Goal: Information Seeking & Learning: Learn about a topic

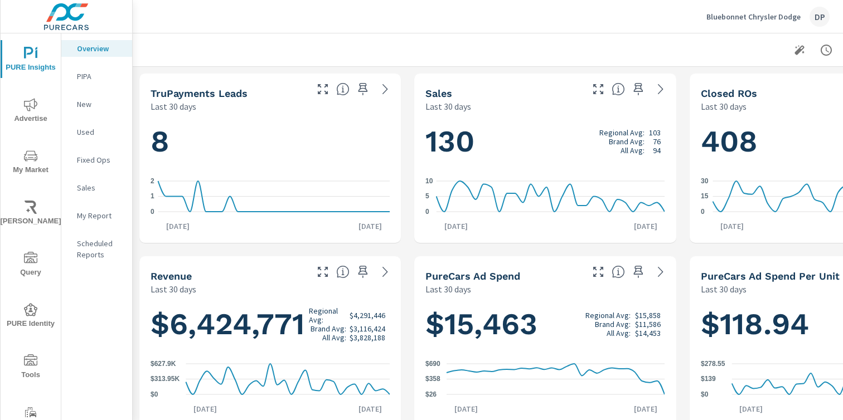
scroll to position [293, 0]
click at [32, 166] on span "My Market" at bounding box center [31, 162] width 54 height 27
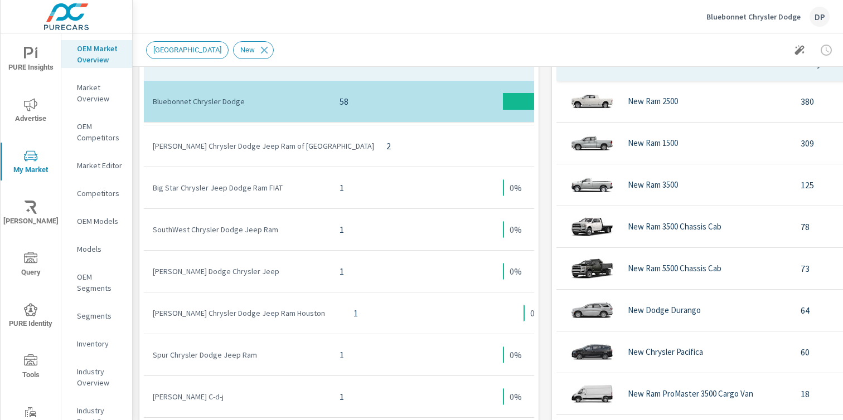
scroll to position [618, 0]
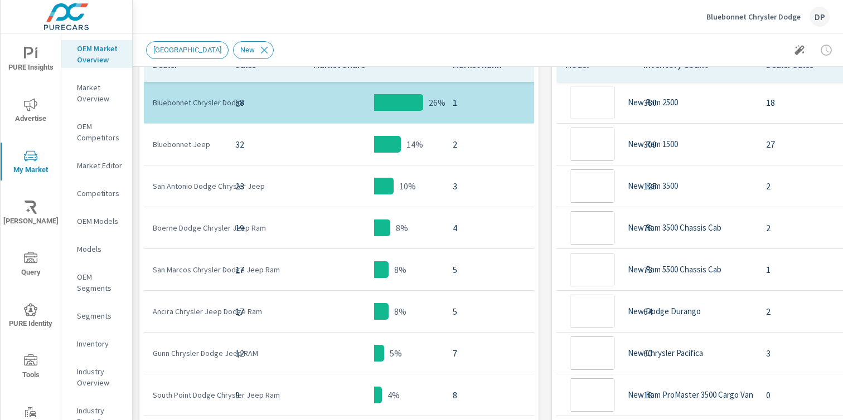
scroll to position [794, 0]
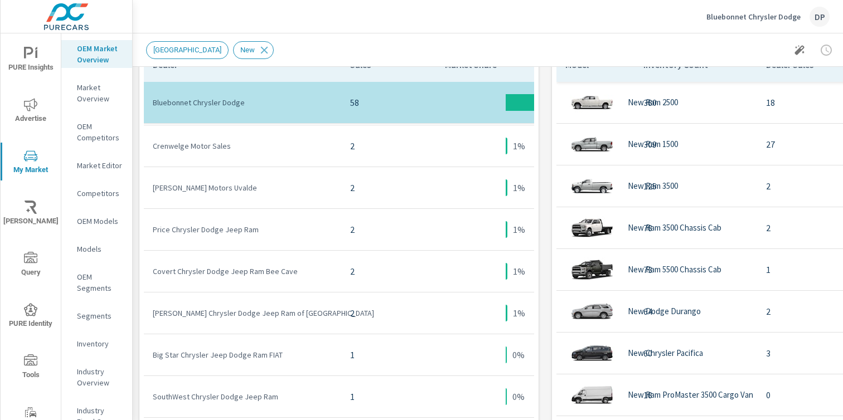
scroll to position [497, 0]
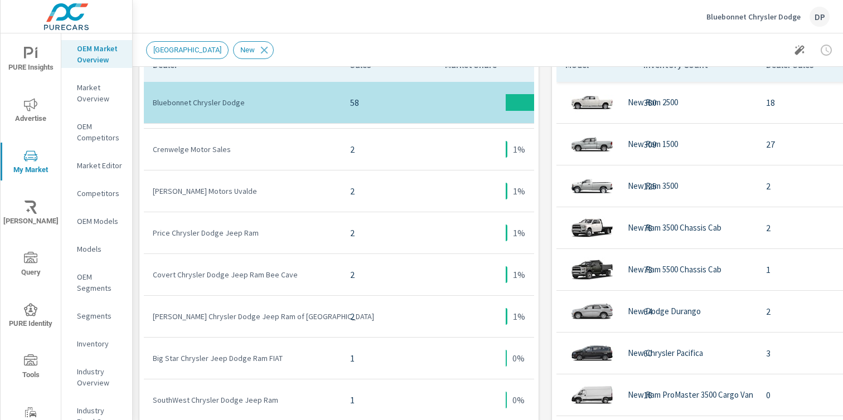
scroll to position [248, 0]
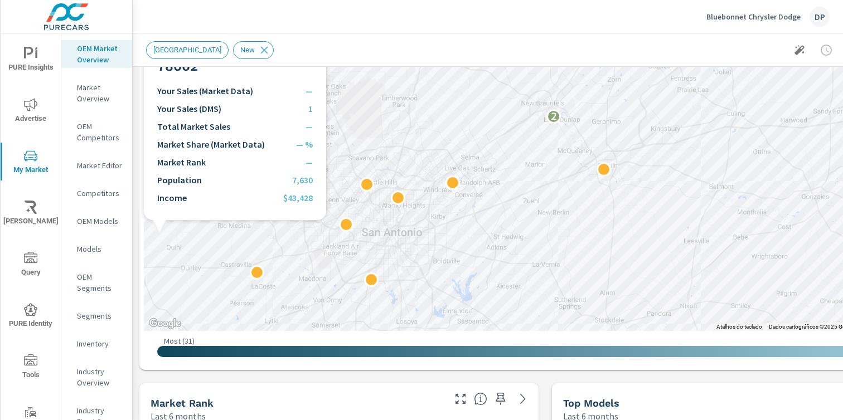
scroll to position [226, 0]
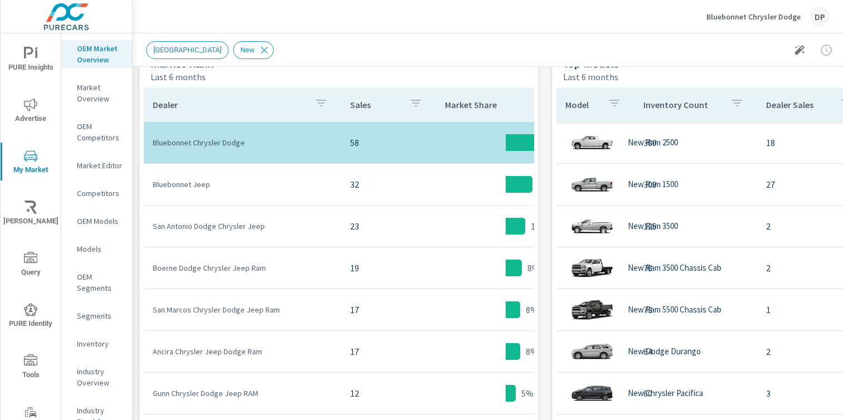
scroll to position [577, 0]
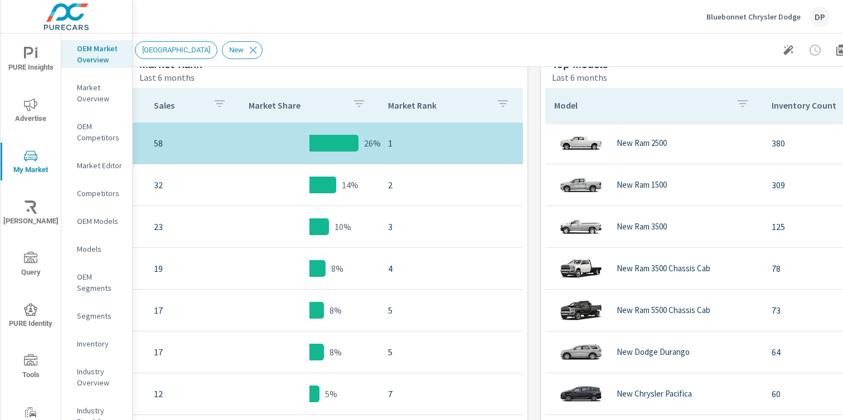
scroll to position [577, 6]
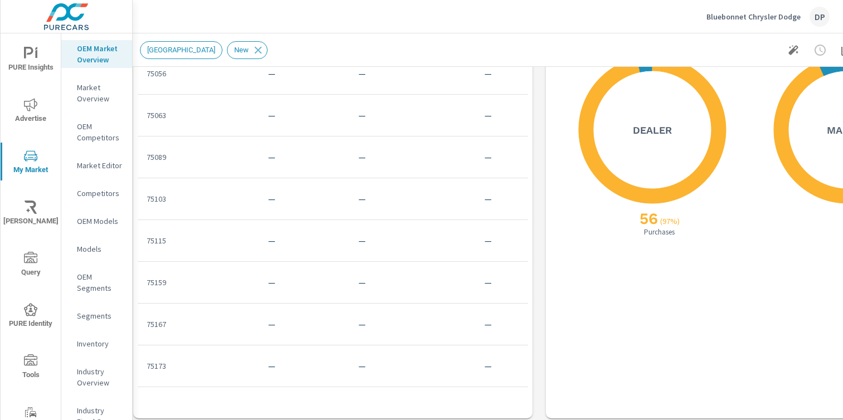
scroll to position [1117, 6]
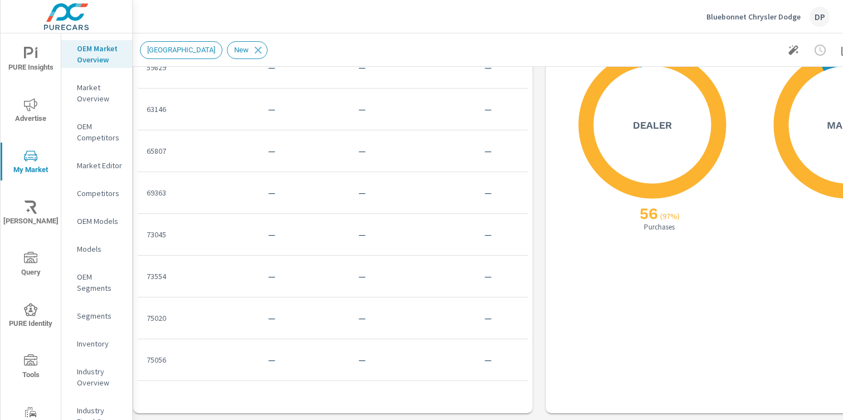
scroll to position [392, 0]
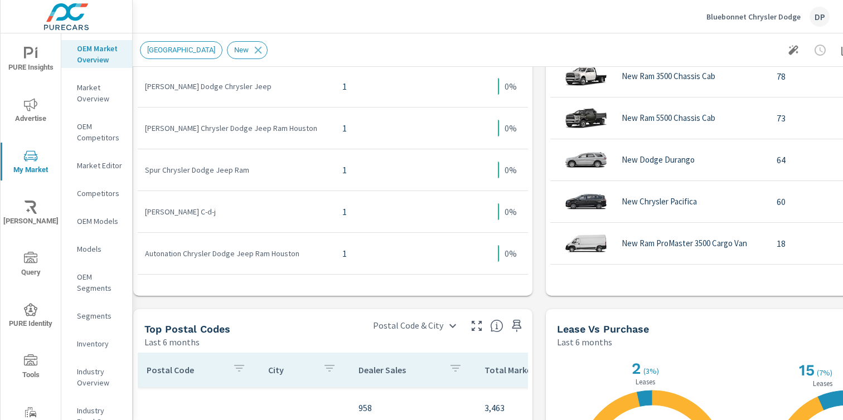
scroll to position [709, 0]
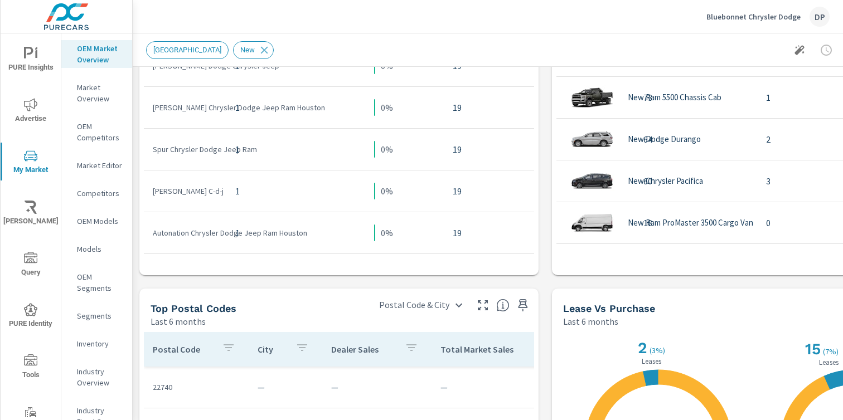
scroll to position [798, 0]
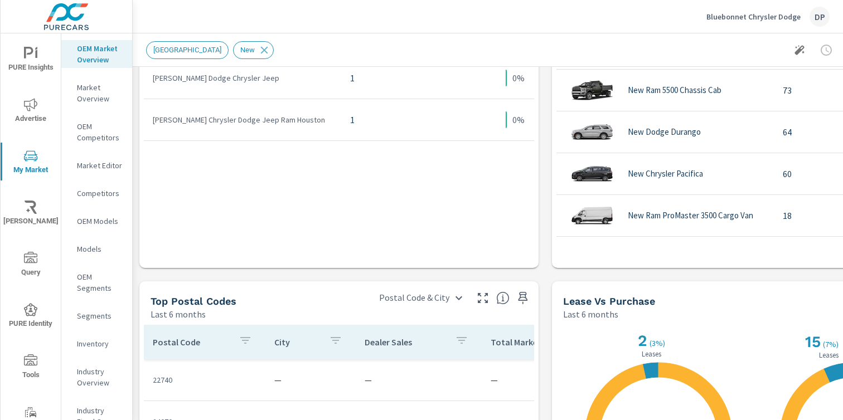
scroll to position [10, 0]
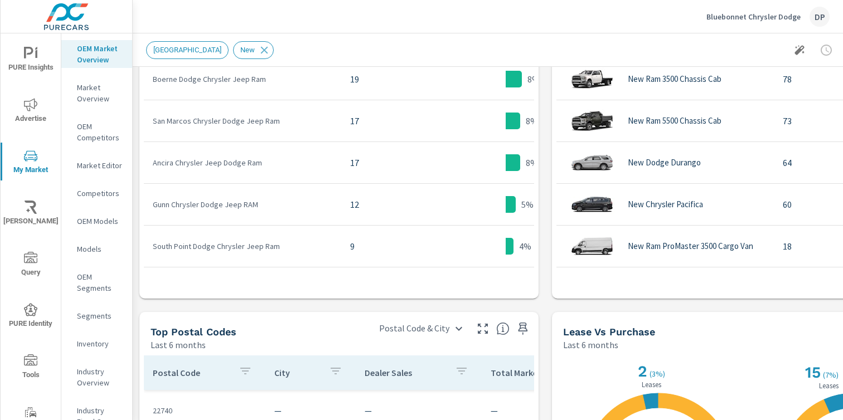
scroll to position [775, 0]
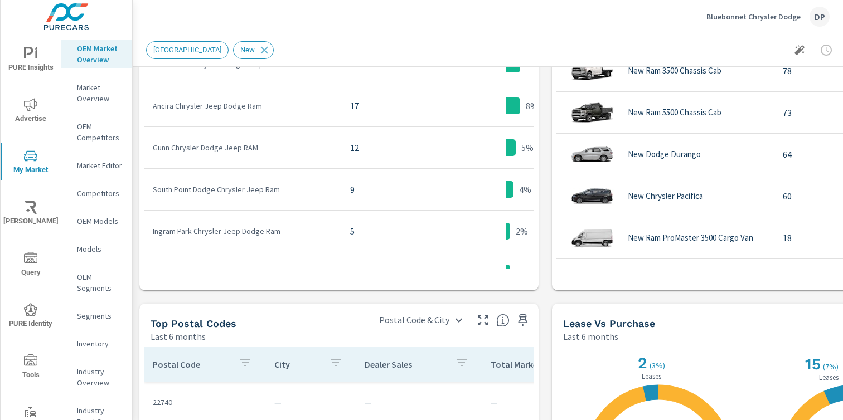
scroll to position [291, 0]
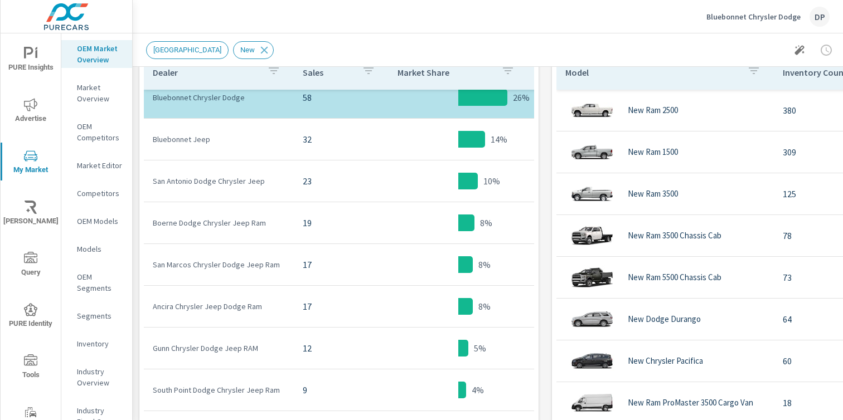
scroll to position [187, 0]
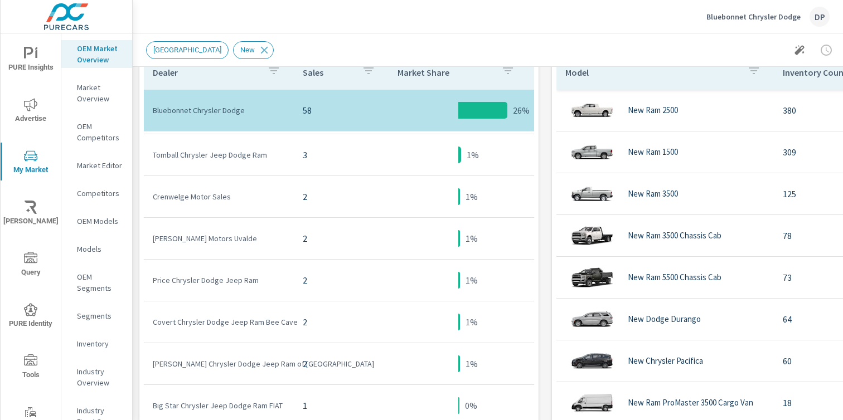
scroll to position [627, 0]
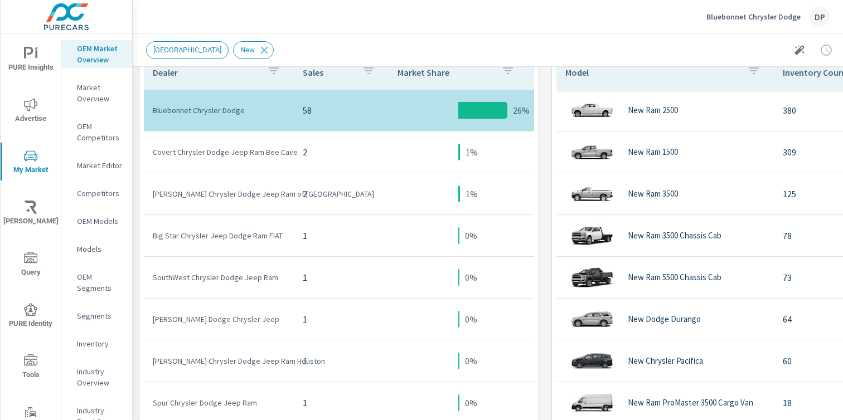
scroll to position [709, 0]
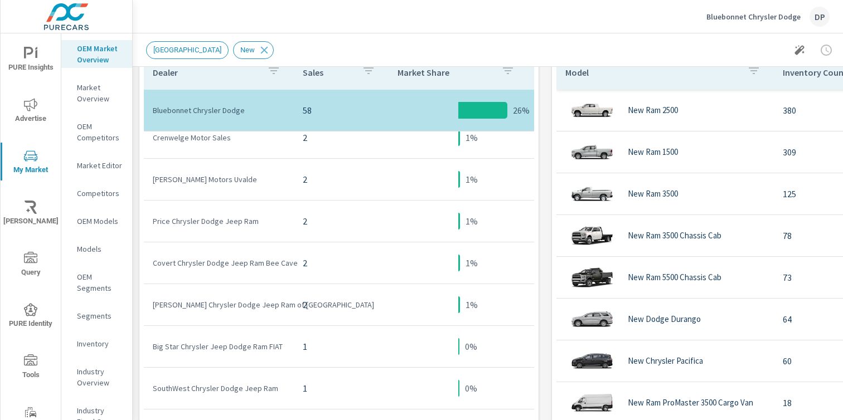
scroll to position [537, 0]
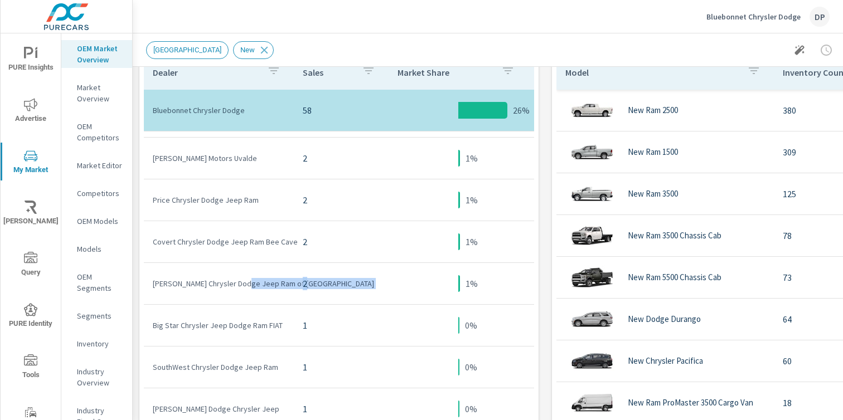
drag, startPoint x: 243, startPoint y: 285, endPoint x: 369, endPoint y: 288, distance: 126.0
click at [369, 288] on tr "Nyle Maxwell Chrysler Dodge Jeep Ram of Castroville 2 1% 14" at bounding box center [408, 284] width 528 height 42
click at [369, 287] on p "2" at bounding box center [341, 283] width 77 height 13
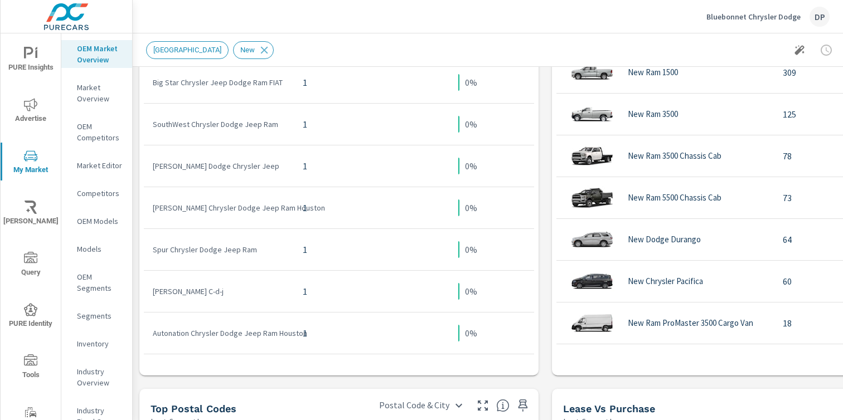
scroll to position [687, 0]
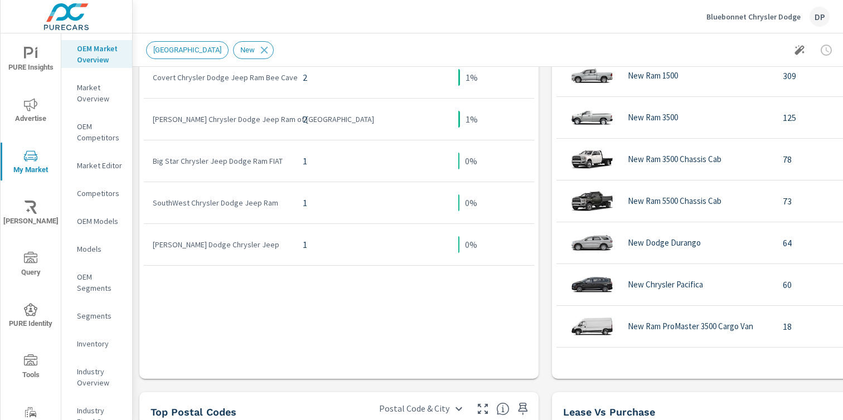
scroll to position [270, 0]
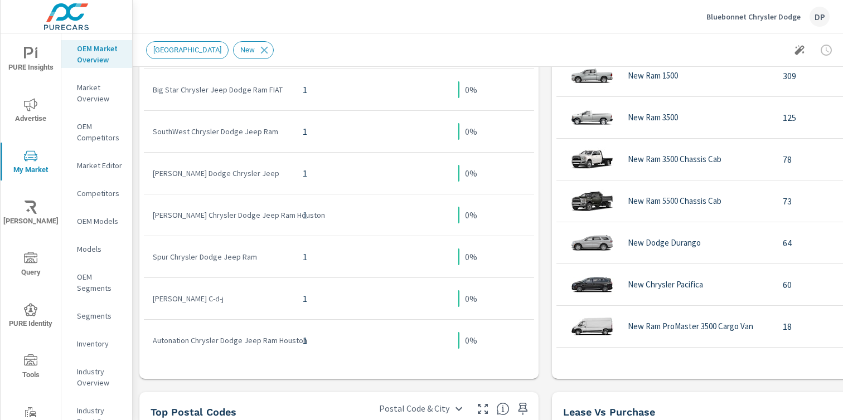
scroll to position [519, 0]
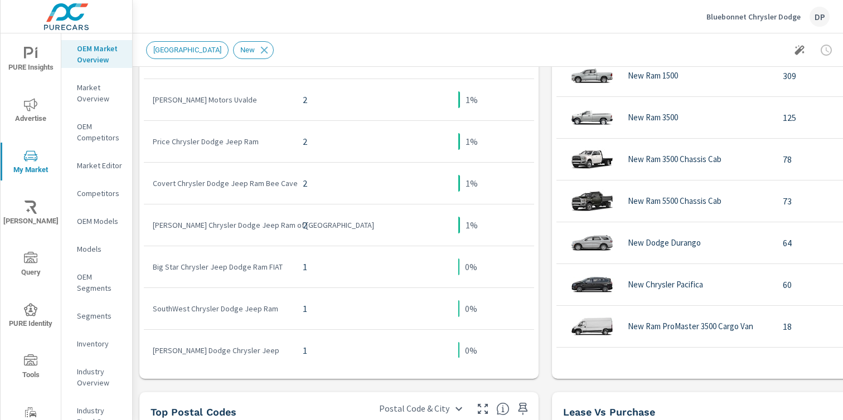
click at [341, 235] on td "2" at bounding box center [341, 225] width 95 height 31
drag, startPoint x: 293, startPoint y: 231, endPoint x: 376, endPoint y: 233, distance: 83.1
click at [358, 234] on tr "Nyle Maxwell Chrysler Dodge Jeep Ram of Castroville 2 1% 14" at bounding box center [408, 226] width 528 height 42
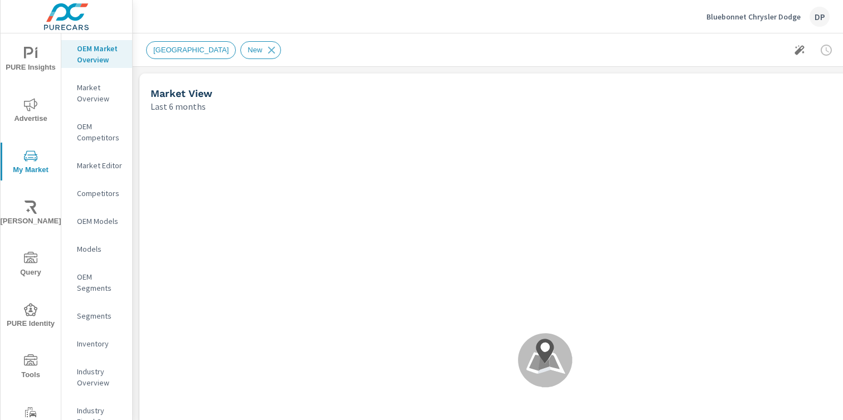
scroll to position [627, 0]
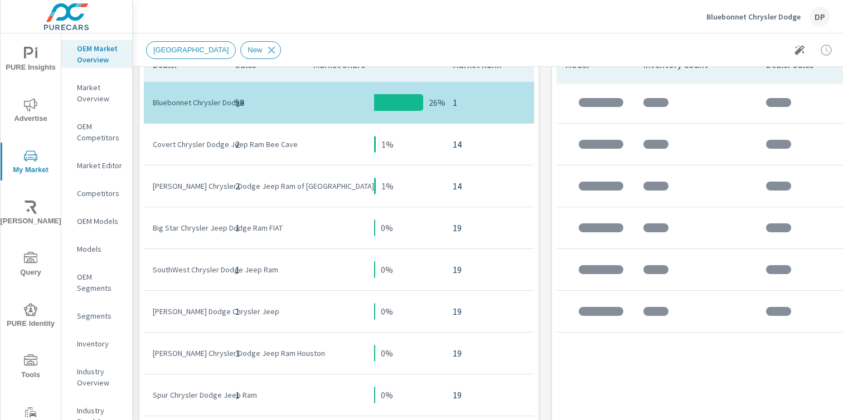
scroll to position [624, 0]
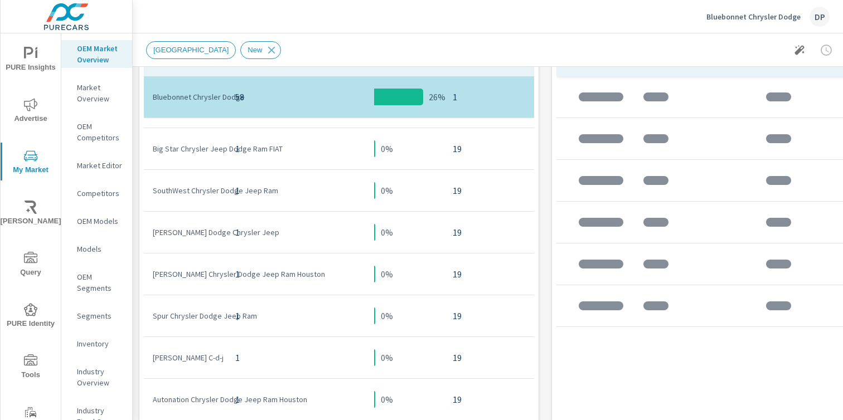
scroll to position [719, 0]
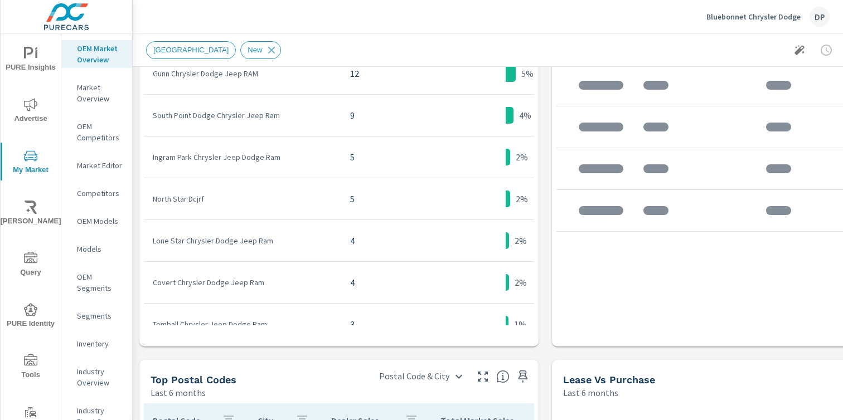
scroll to position [57, 0]
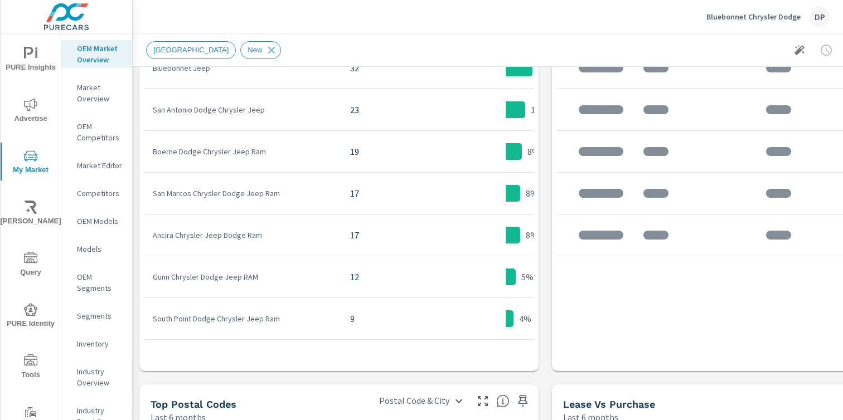
scroll to position [464, 0]
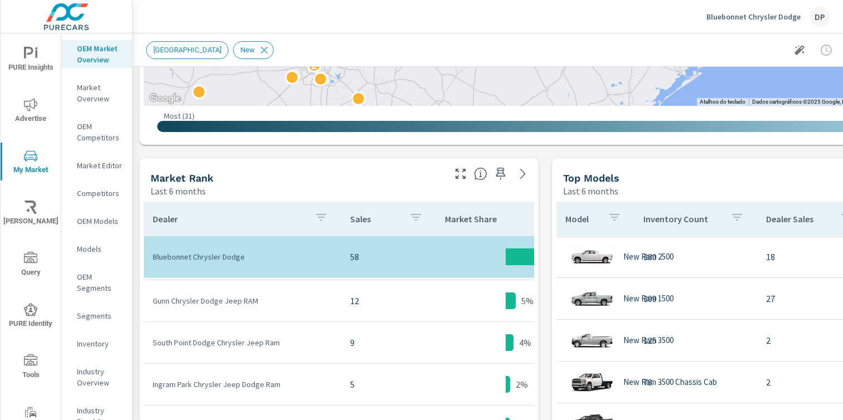
scroll to position [251, 0]
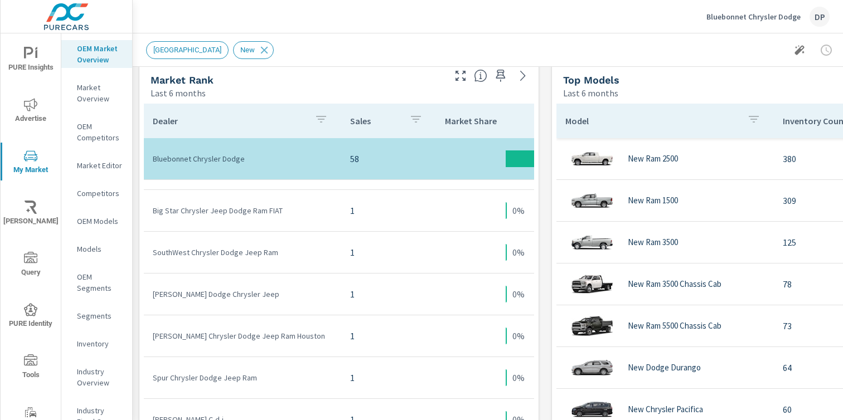
scroll to position [664, 0]
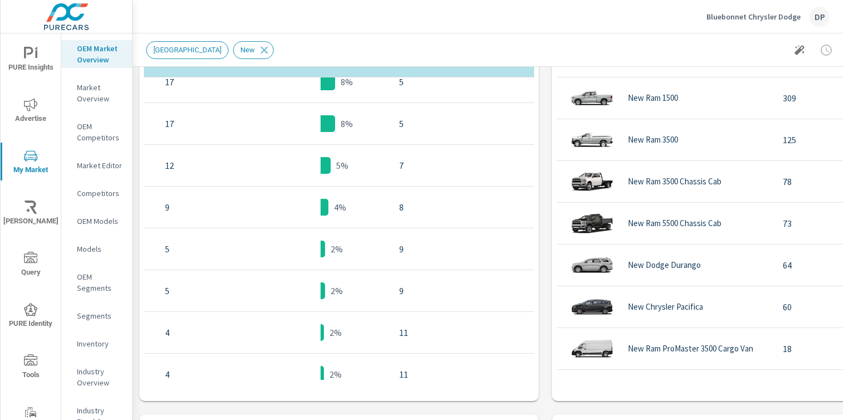
scroll to position [123, 189]
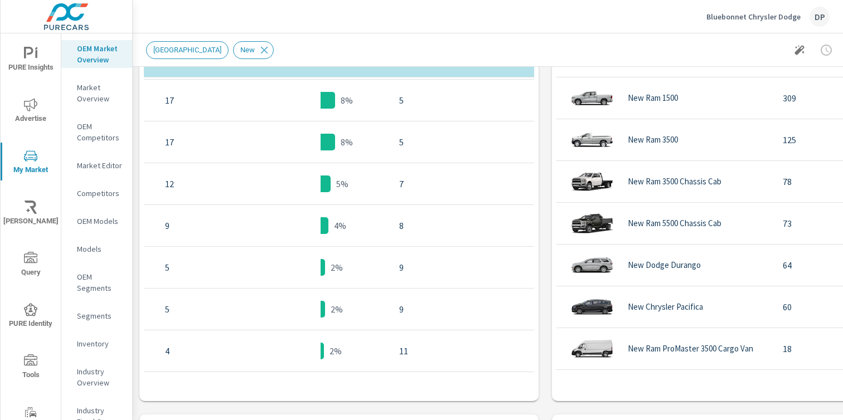
scroll to position [0, 189]
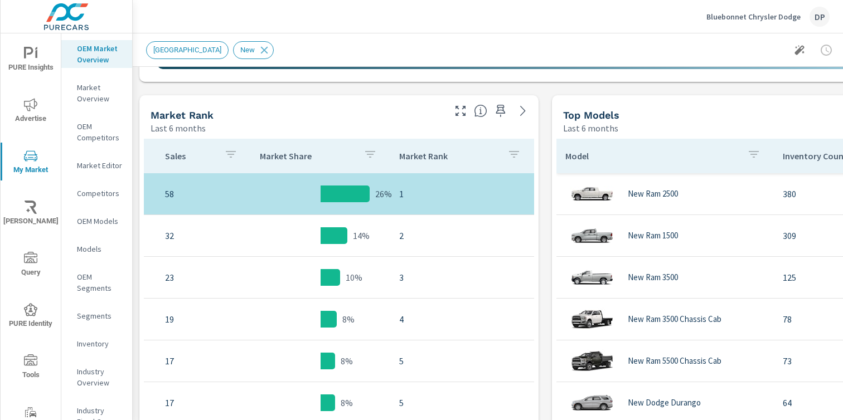
scroll to position [518, 0]
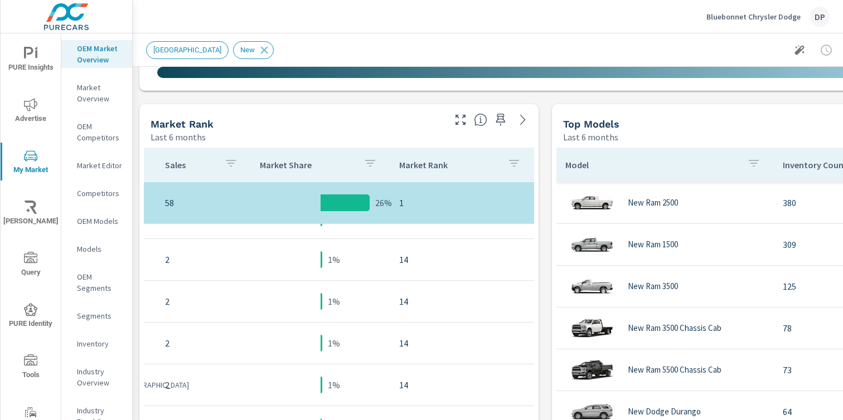
scroll to position [709, 187]
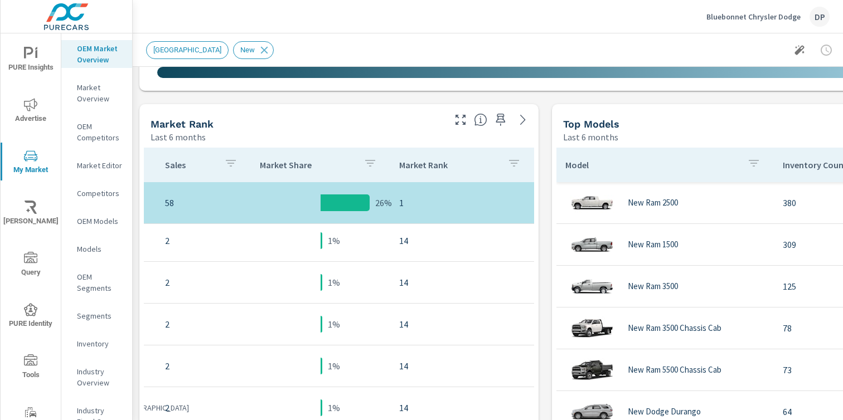
scroll to position [505, 132]
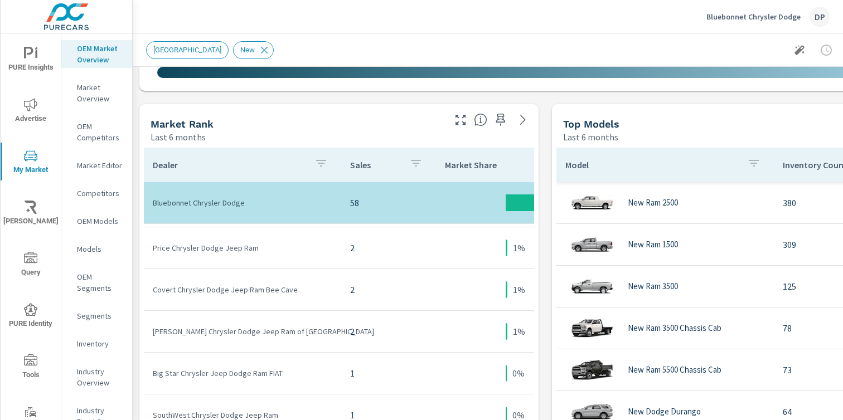
scroll to position [631, 0]
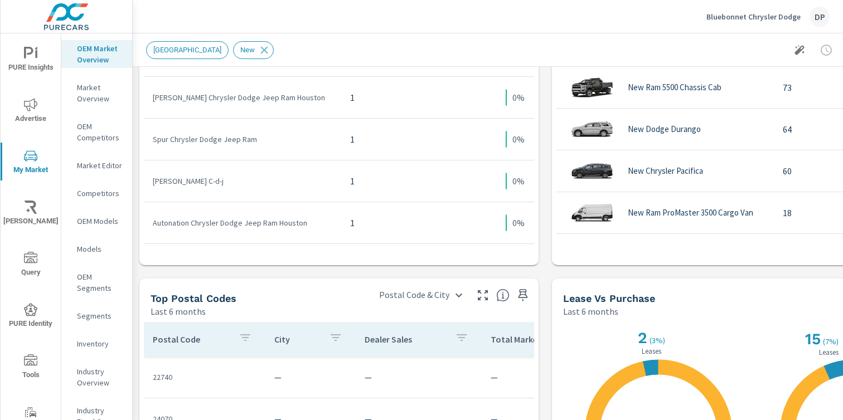
scroll to position [837, 0]
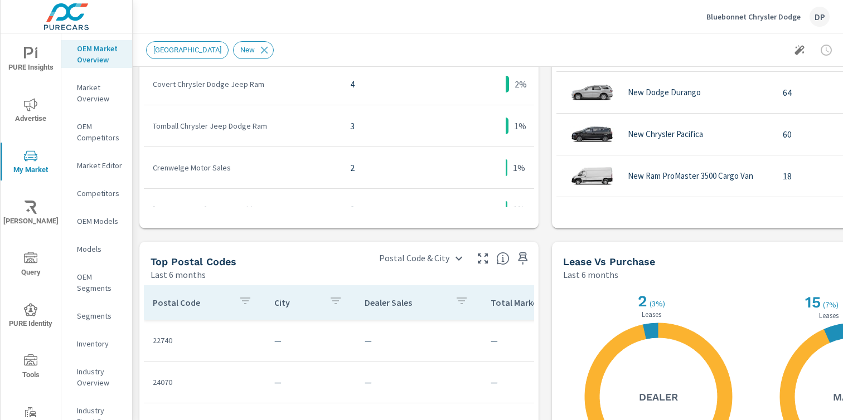
scroll to position [43, 0]
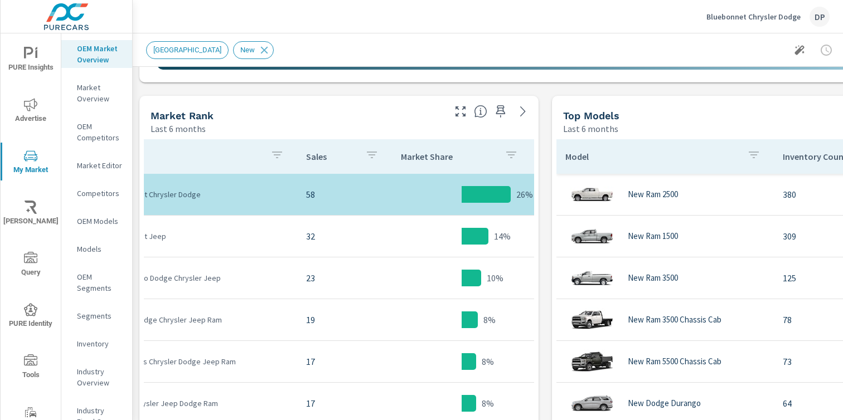
scroll to position [0, 17]
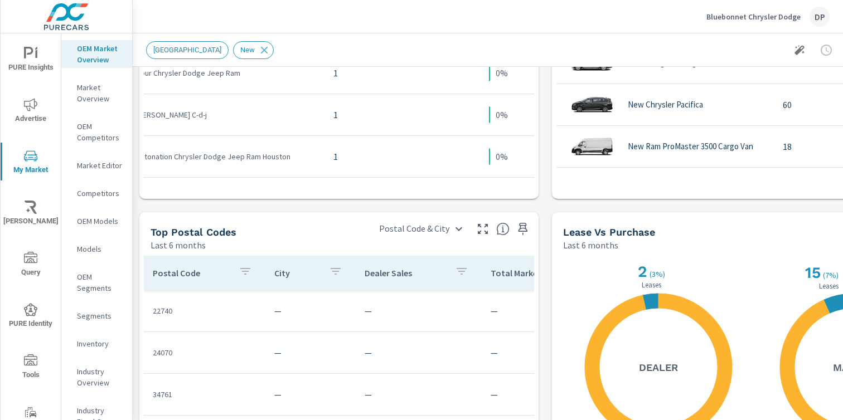
scroll to position [882, 0]
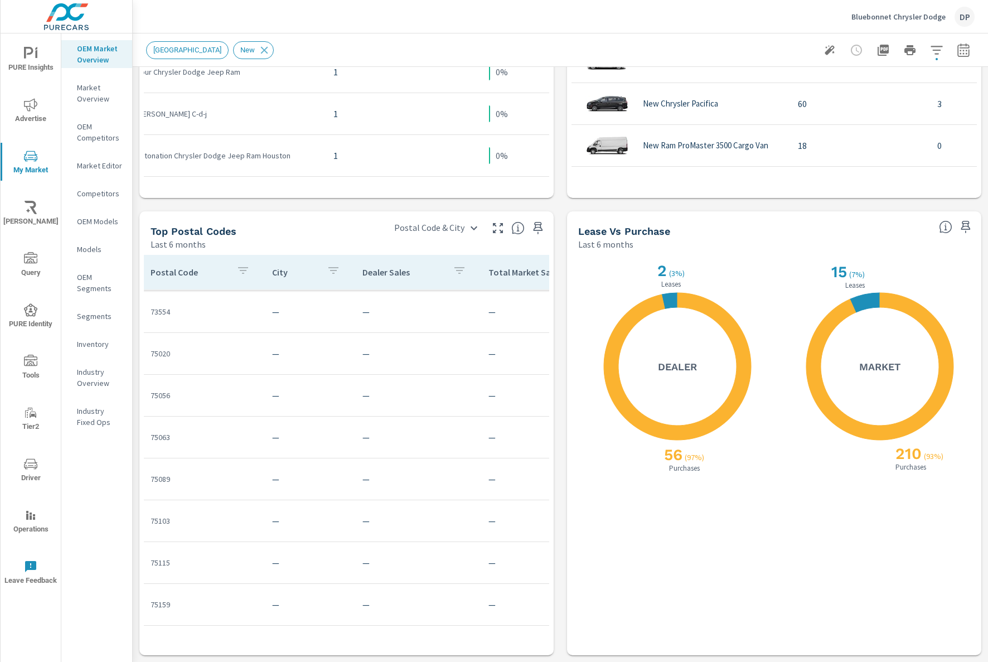
scroll to position [709, 2]
click at [842, 22] on div "DP" at bounding box center [964, 17] width 20 height 20
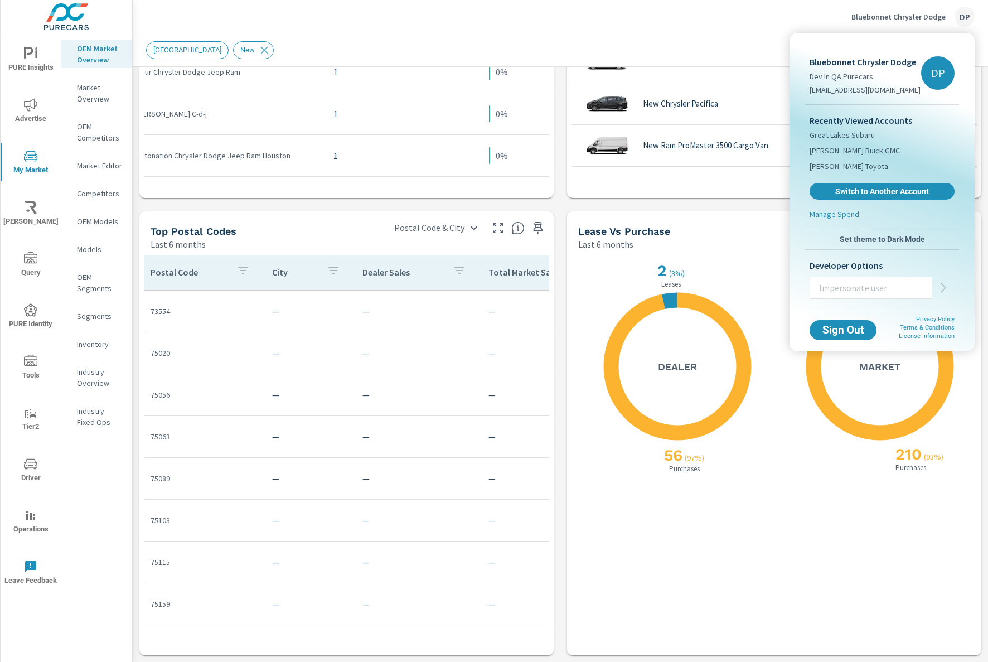
click at [842, 232] on button "Set theme to Dark Mode" at bounding box center [882, 239] width 154 height 20
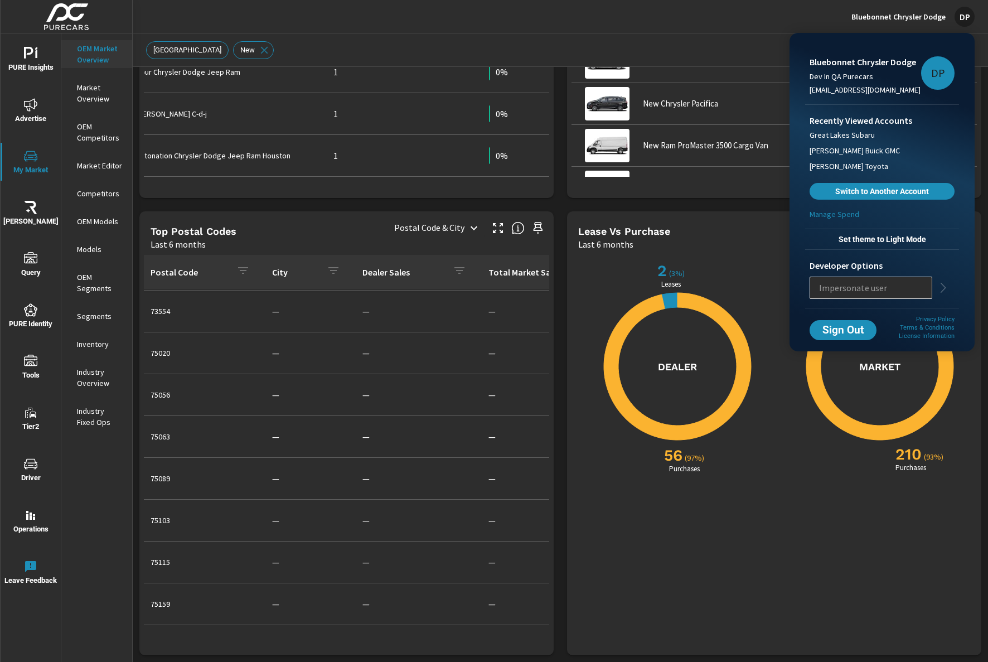
click at [422, 196] on div at bounding box center [494, 331] width 988 height 662
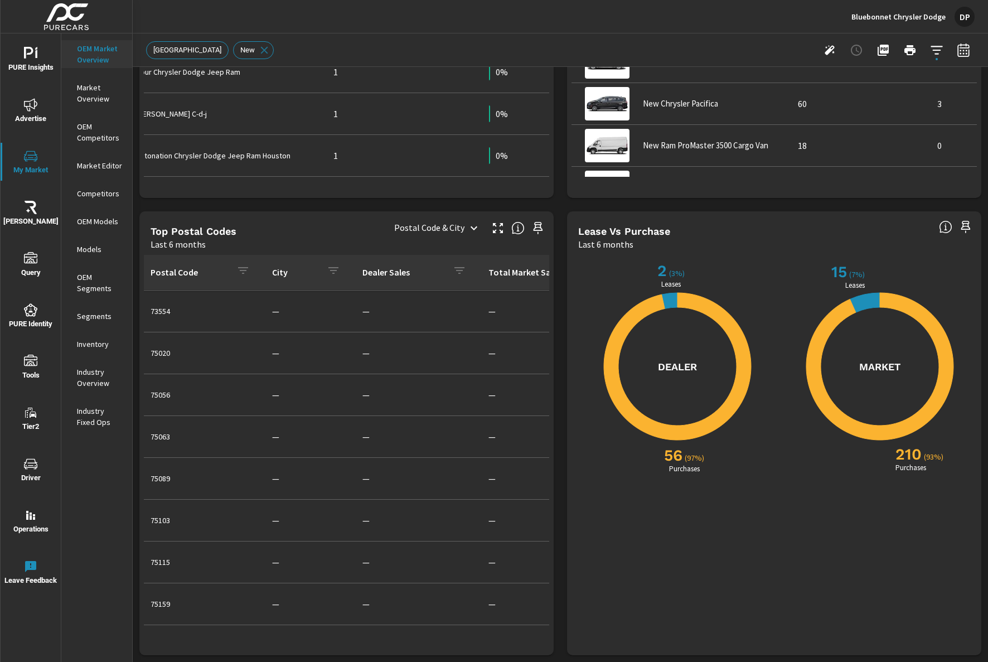
scroll to position [709, 0]
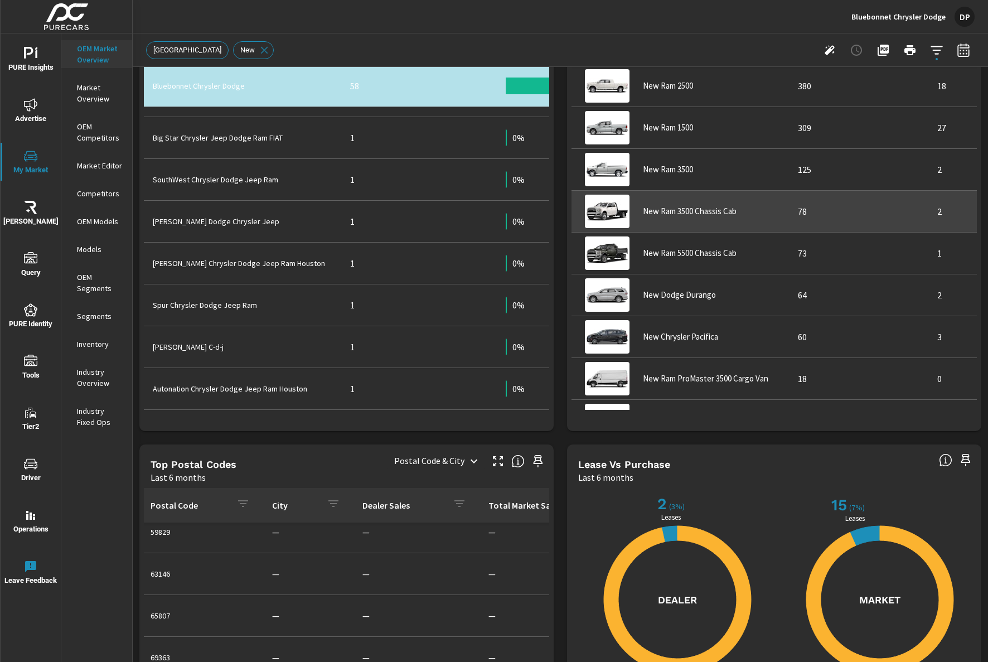
scroll to position [568, 0]
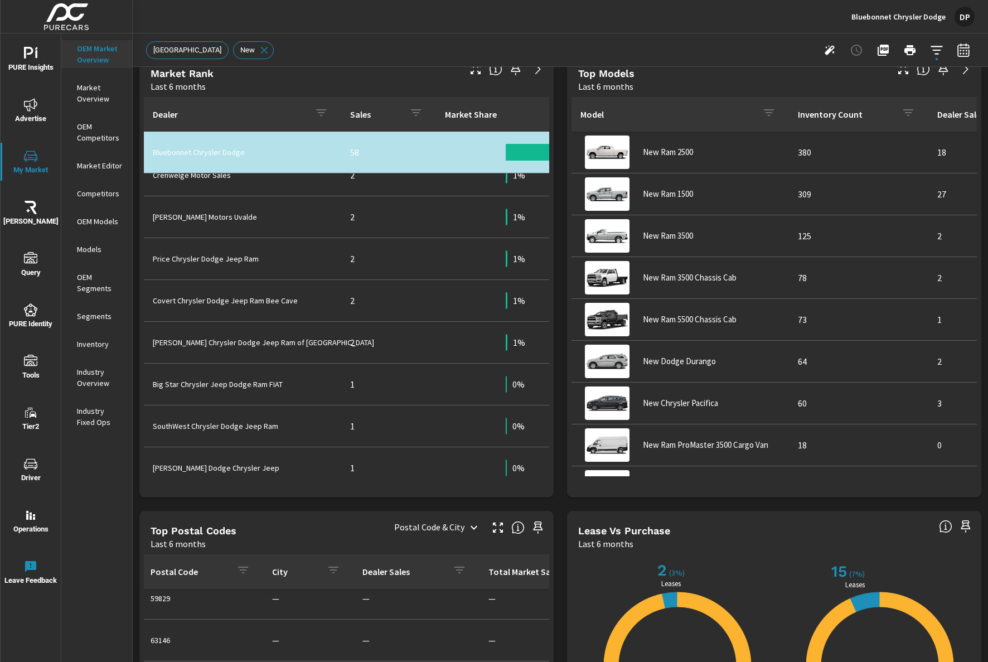
scroll to position [154, 0]
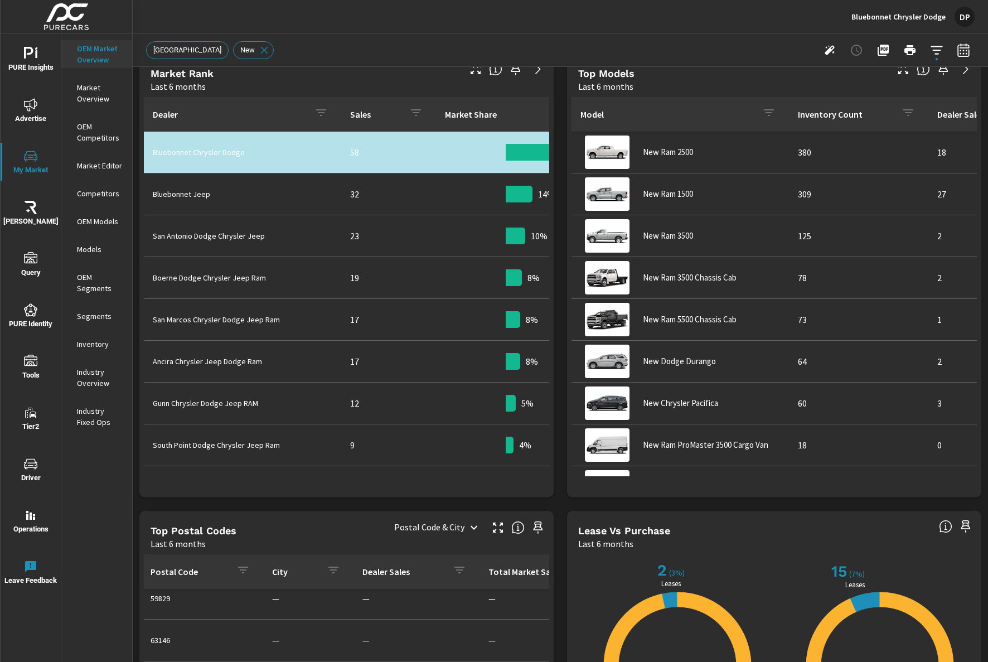
scroll to position [513, 2]
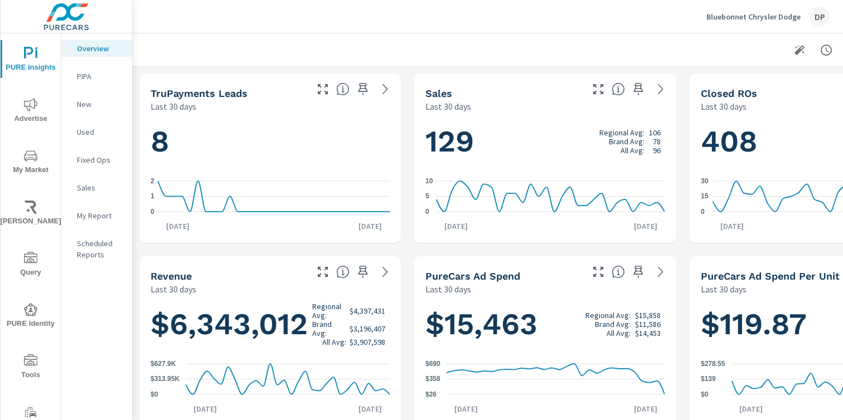
click at [36, 162] on span "My Market" at bounding box center [31, 162] width 54 height 27
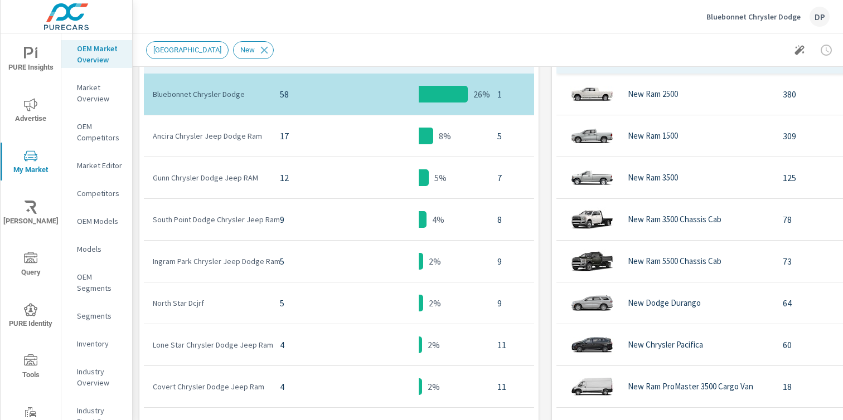
scroll to position [631, 0]
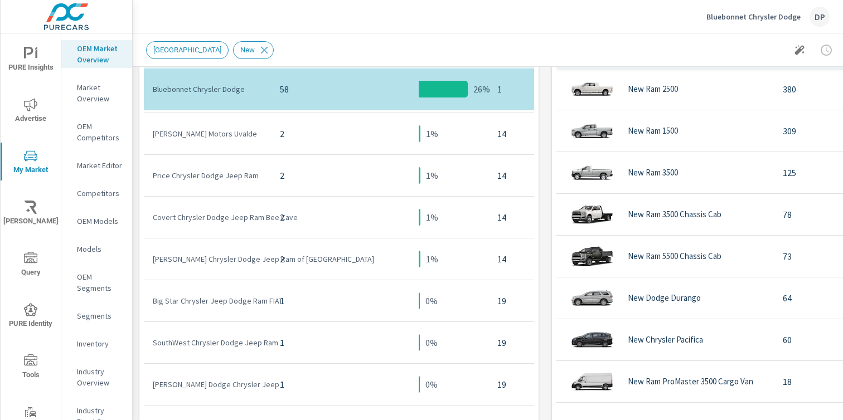
scroll to position [600, 0]
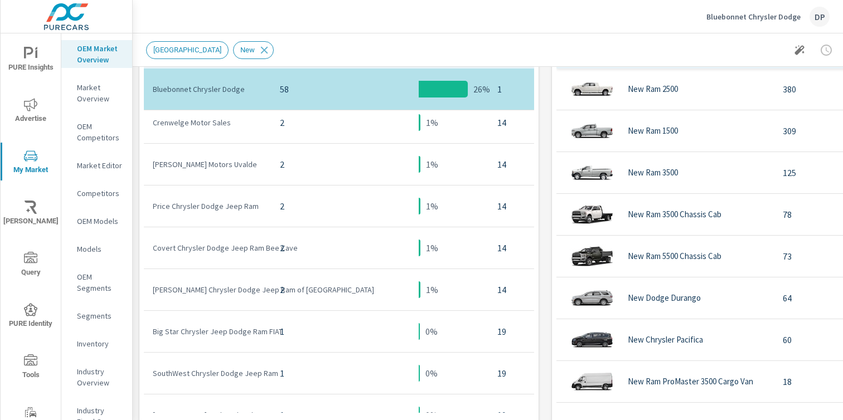
scroll to position [353, 0]
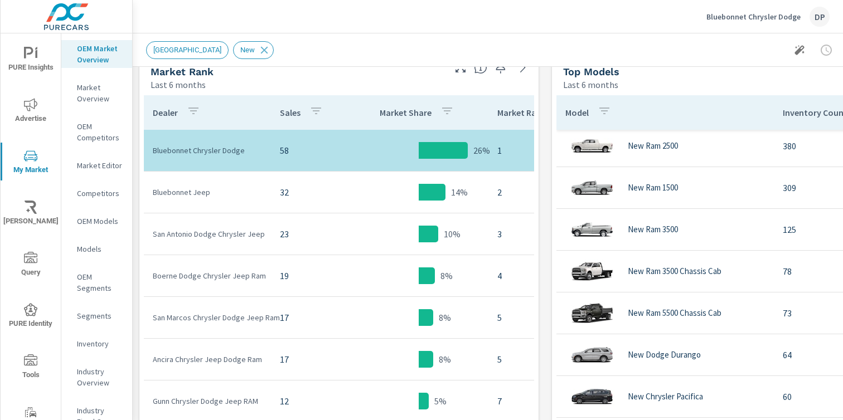
scroll to position [598, 0]
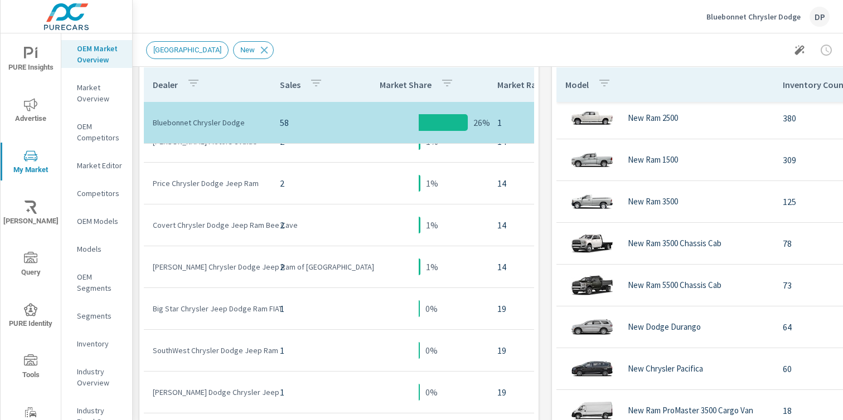
scroll to position [709, 0]
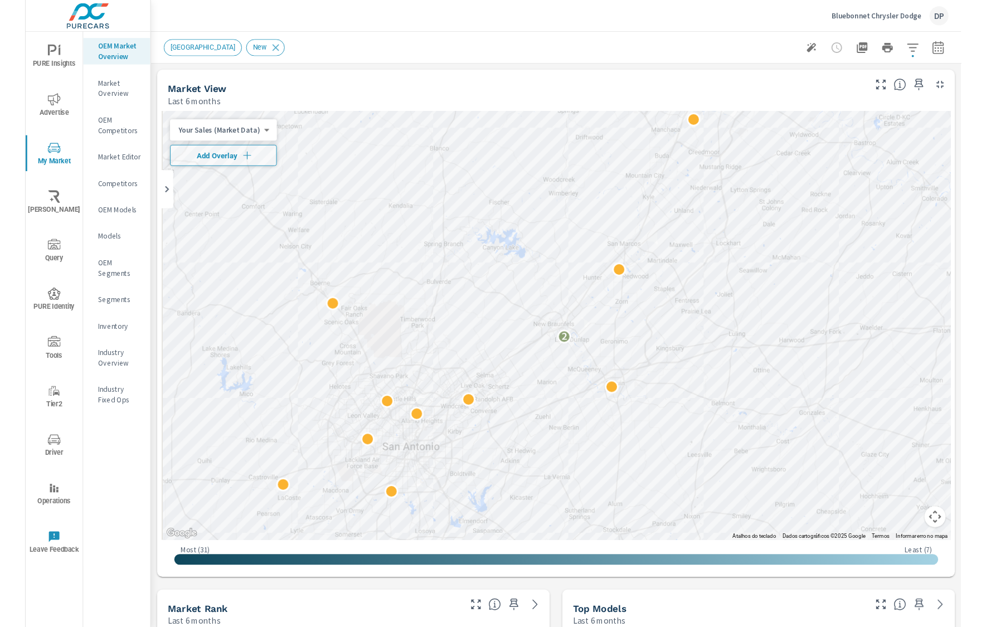
scroll to position [4, 0]
